Goal: Task Accomplishment & Management: Manage account settings

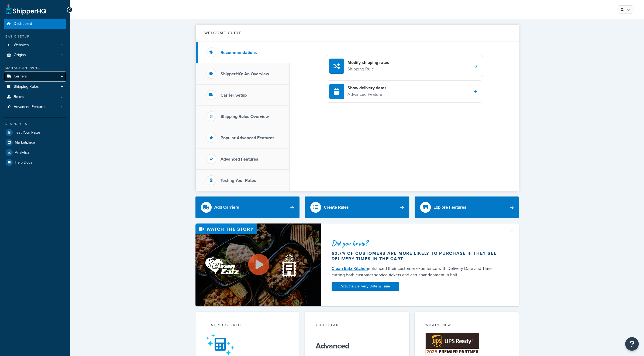
click at [55, 72] on link "Carriers" at bounding box center [35, 76] width 62 height 10
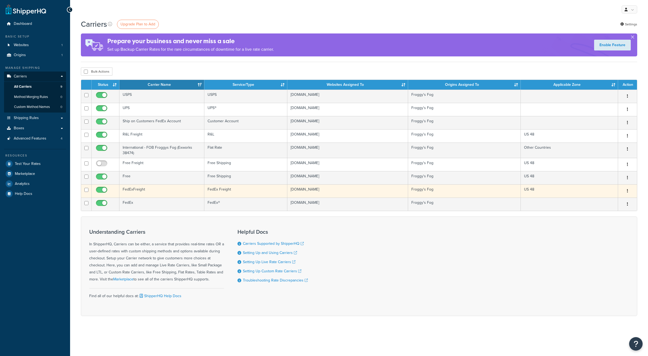
click at [136, 187] on td "FedExFreight" at bounding box center [161, 190] width 85 height 13
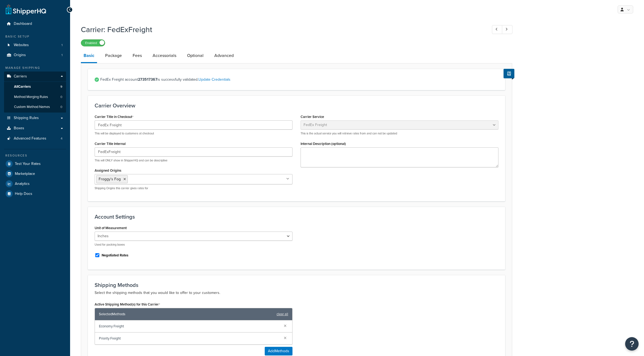
select select "fedExFreight"
click at [116, 61] on link "Package" at bounding box center [113, 55] width 22 height 13
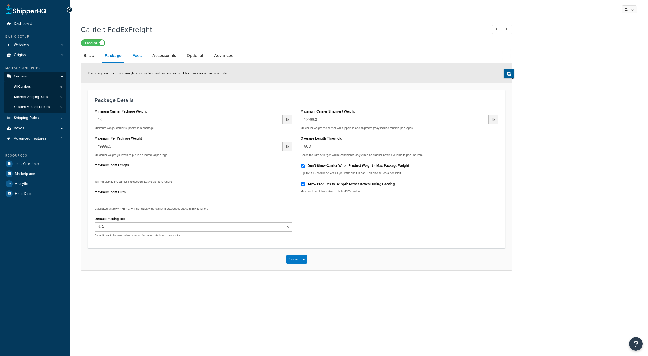
click at [138, 57] on link "Fees" at bounding box center [137, 55] width 15 height 13
select select "AFTER"
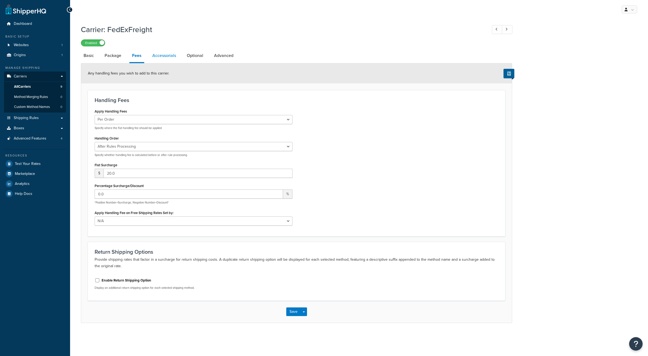
click at [166, 56] on link "Accessorials" at bounding box center [164, 55] width 29 height 13
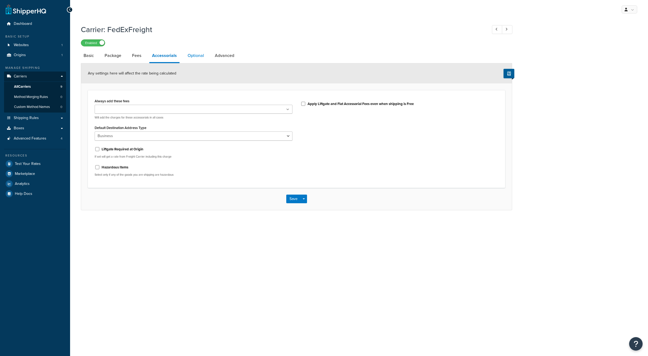
click at [201, 59] on link "Optional" at bounding box center [196, 55] width 22 height 13
select select "55"
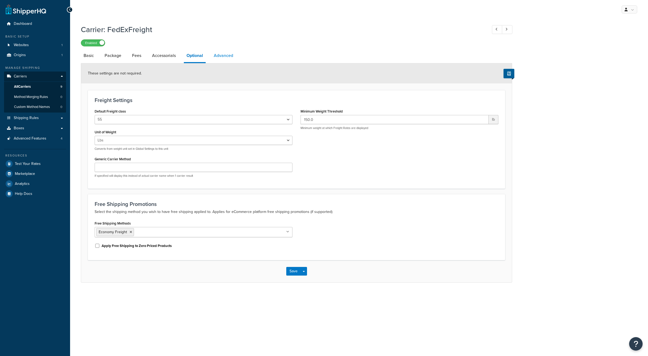
click at [226, 58] on link "Advanced" at bounding box center [223, 55] width 25 height 13
select select "false"
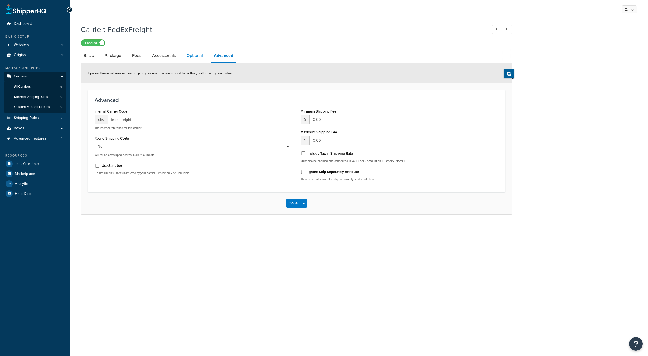
click at [198, 57] on link "Optional" at bounding box center [195, 55] width 22 height 13
select select "55"
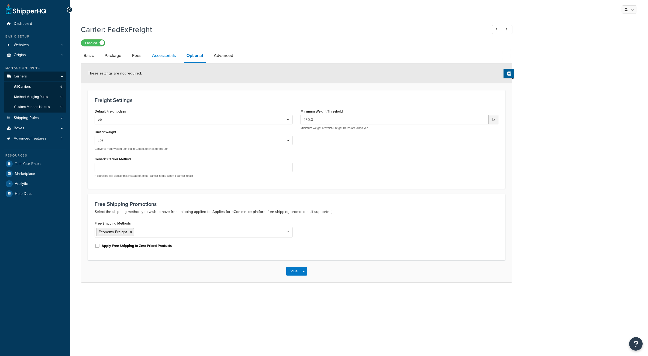
click at [169, 57] on link "Accessorials" at bounding box center [163, 55] width 29 height 13
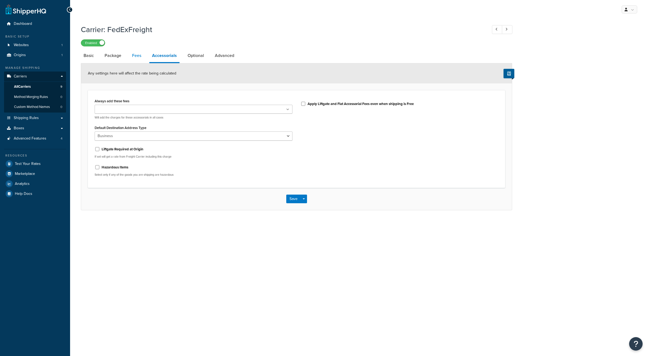
click at [138, 57] on link "Fees" at bounding box center [136, 55] width 15 height 13
select select "AFTER"
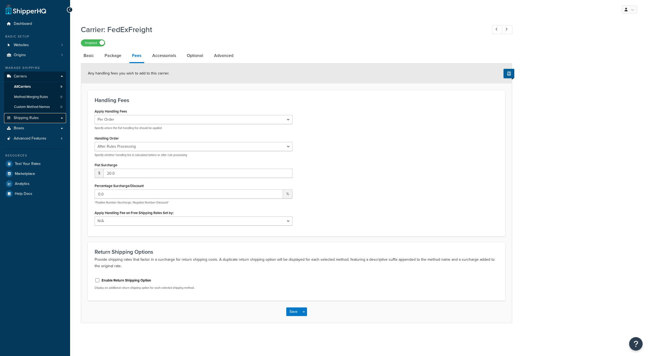
click at [34, 118] on span "Shipping Rules" at bounding box center [26, 118] width 25 height 5
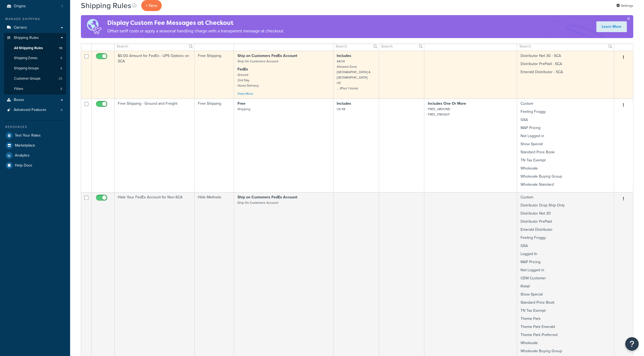
scroll to position [36, 0]
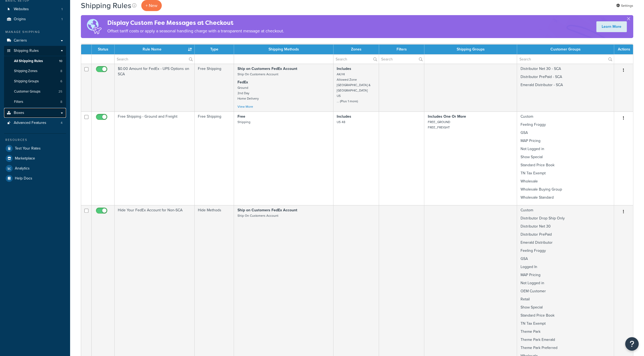
click at [32, 115] on link "Boxes" at bounding box center [35, 113] width 62 height 10
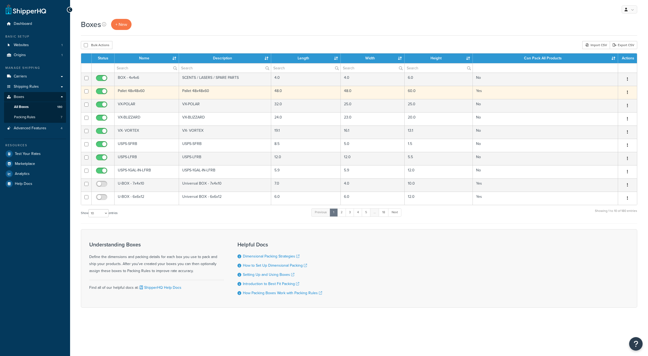
click at [145, 90] on td "Pallet 48x48x60" at bounding box center [147, 92] width 64 height 13
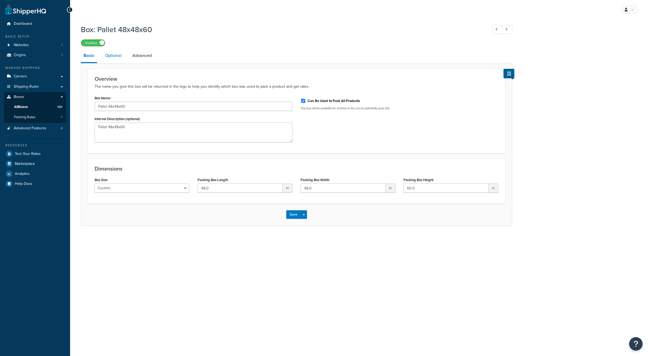
click at [113, 56] on link "Optional" at bounding box center [113, 55] width 22 height 13
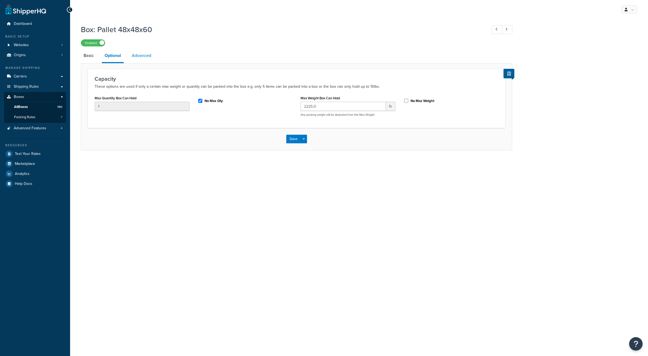
click at [139, 55] on link "Advanced" at bounding box center [141, 55] width 25 height 13
select select "55"
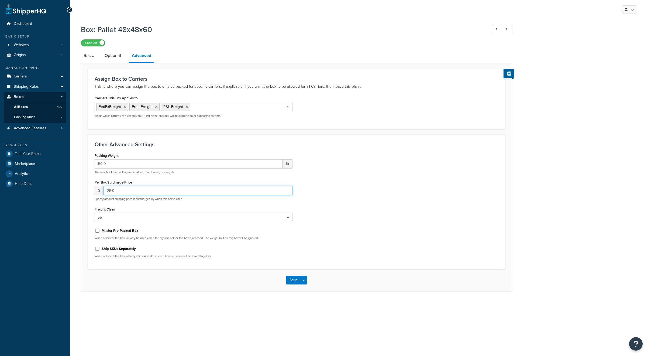
click at [116, 190] on input "25.0" at bounding box center [198, 190] width 189 height 9
drag, startPoint x: 120, startPoint y: 191, endPoint x: 105, endPoint y: 191, distance: 14.6
click at [105, 191] on input "25.0" at bounding box center [198, 190] width 189 height 9
type input "5.00"
click at [292, 283] on button "Save" at bounding box center [293, 280] width 15 height 9
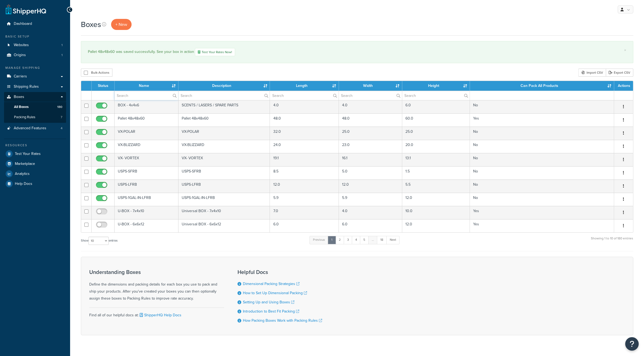
click at [135, 95] on input "text" at bounding box center [147, 95] width 64 height 9
type input "pallet"
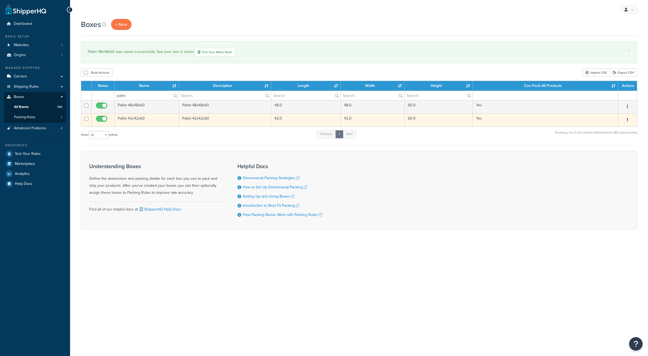
click at [145, 117] on td "Pallet 42x42x60" at bounding box center [147, 119] width 64 height 13
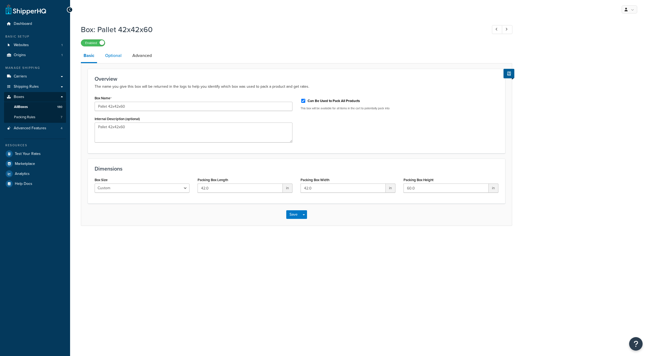
click at [114, 58] on link "Optional" at bounding box center [113, 55] width 22 height 13
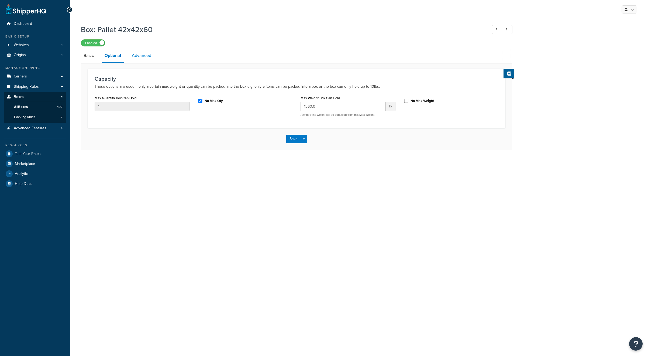
click at [141, 59] on link "Advanced" at bounding box center [141, 55] width 25 height 13
select select "55"
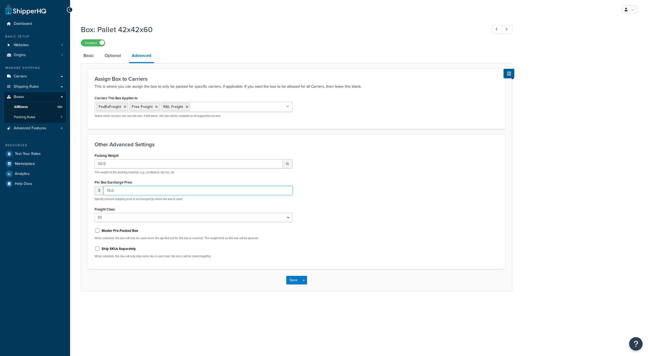
drag, startPoint x: 114, startPoint y: 190, endPoint x: 106, endPoint y: 191, distance: 8.7
click at [106, 191] on input "15.0" at bounding box center [198, 190] width 189 height 9
type input "5.00"
click at [288, 279] on button "Save" at bounding box center [293, 280] width 15 height 9
